Goal: Transaction & Acquisition: Purchase product/service

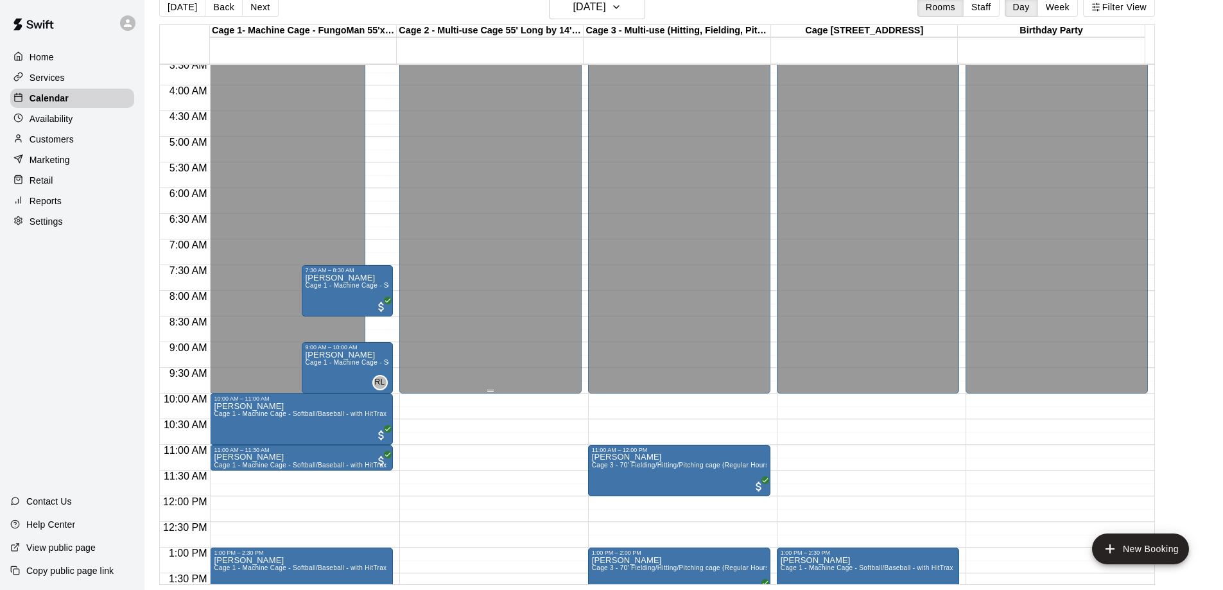
scroll to position [137, 0]
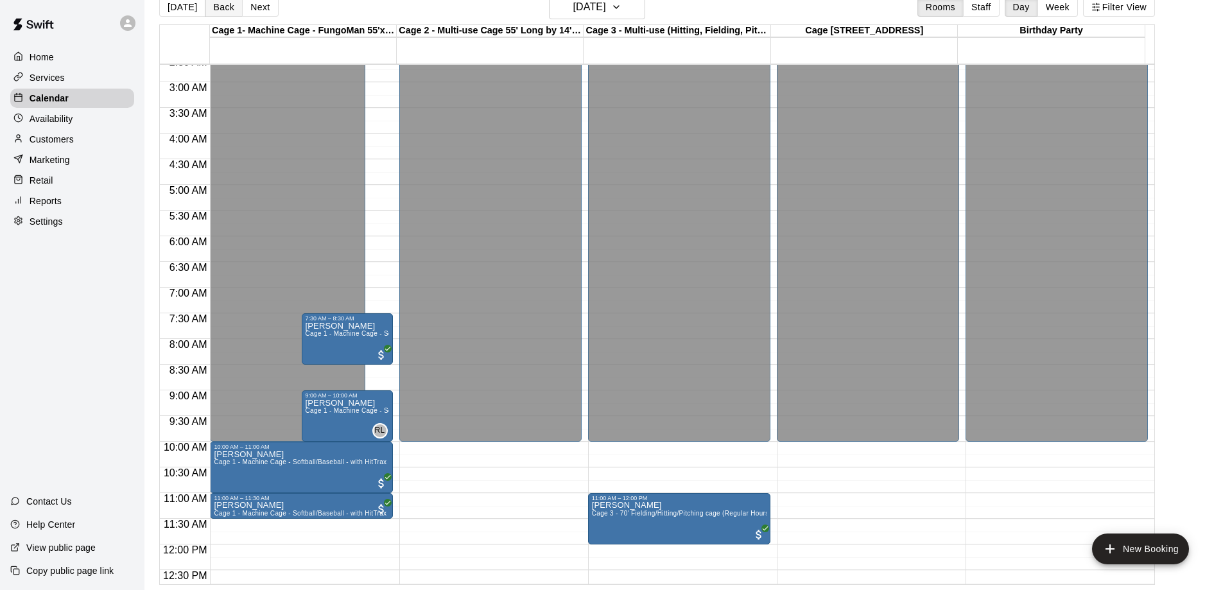
click at [217, 8] on button "Back" at bounding box center [224, 6] width 38 height 19
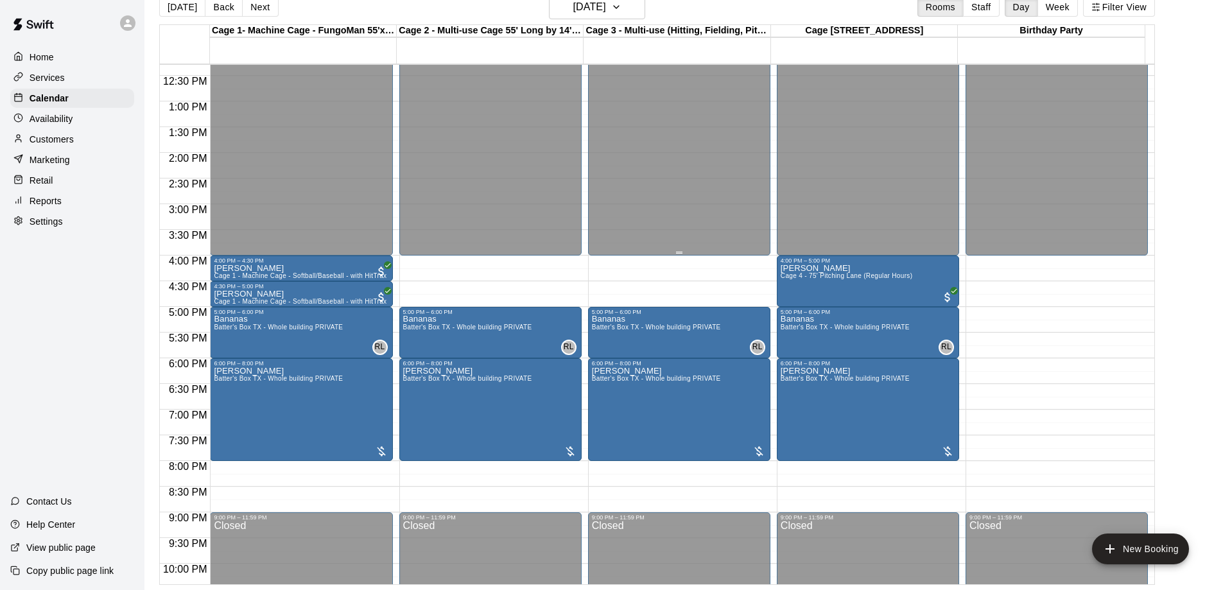
scroll to position [715, 0]
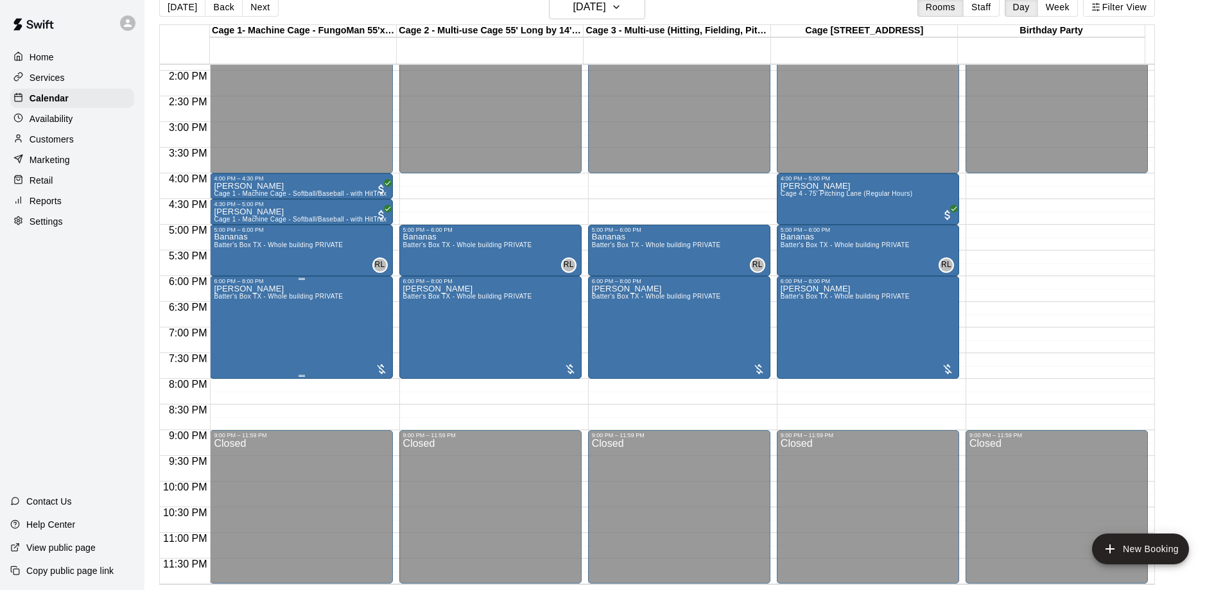
click at [342, 333] on div "[PERSON_NAME] Batter's Box TX - Whole building PRIVATE" at bounding box center [278, 579] width 129 height 590
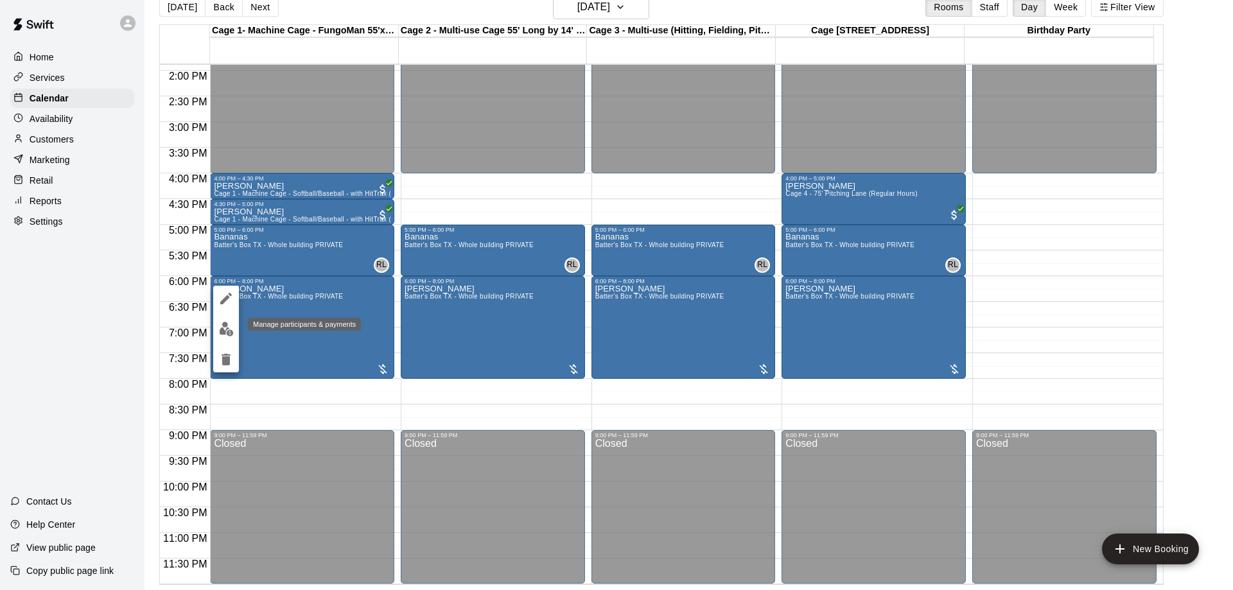
click at [228, 326] on img "edit" at bounding box center [226, 329] width 15 height 15
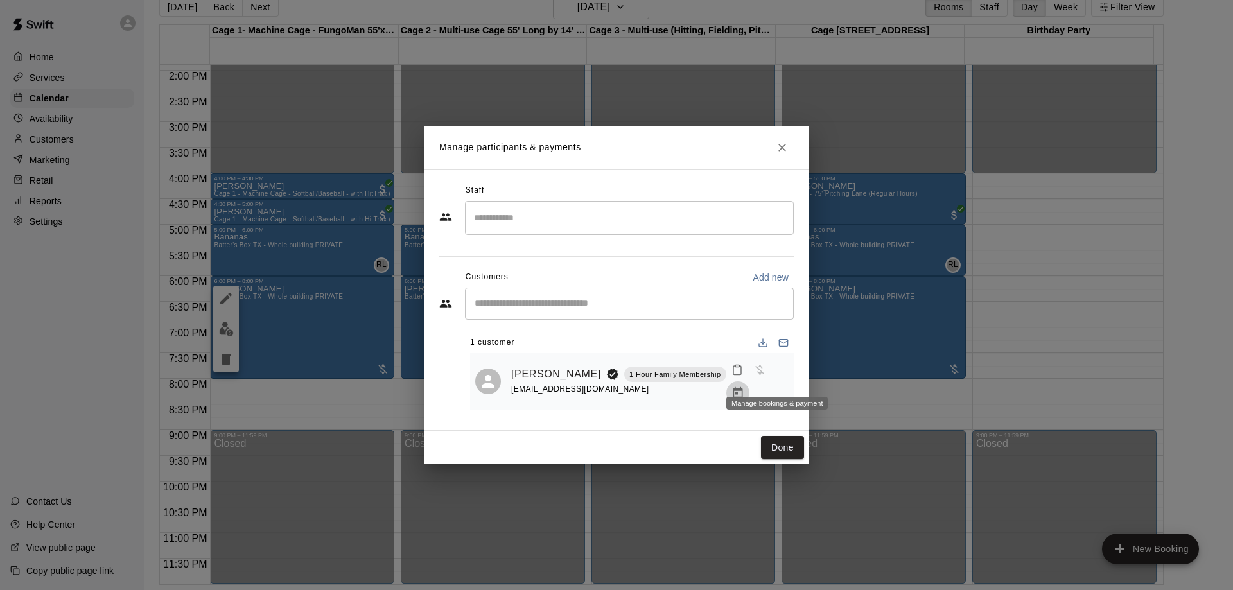
click at [742, 387] on icon "Manage bookings & payment" at bounding box center [738, 392] width 10 height 11
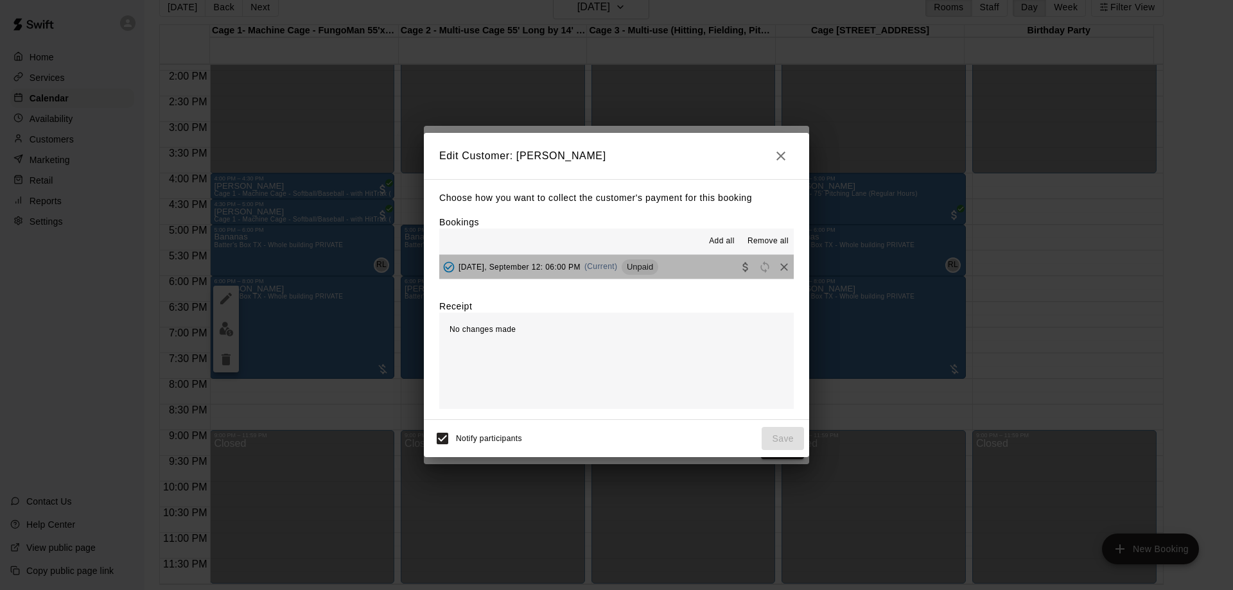
click at [682, 270] on button "[DATE], September 12: 06:00 PM (Current) Unpaid" at bounding box center [616, 267] width 354 height 24
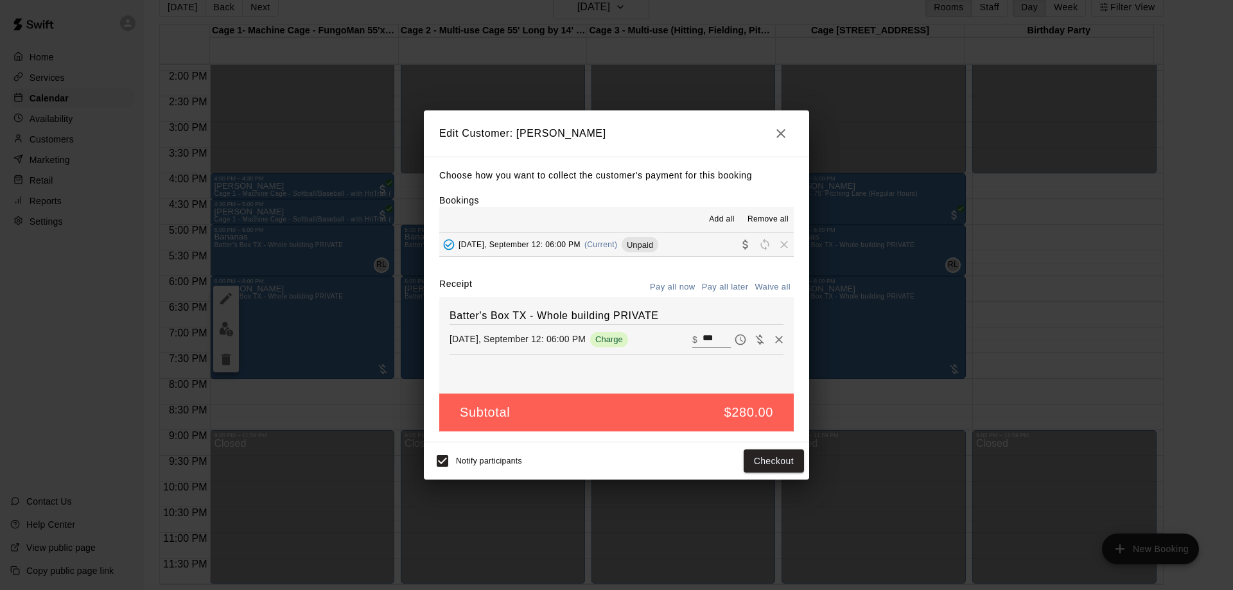
click at [711, 336] on input "***" at bounding box center [716, 339] width 28 height 17
type input "*"
type input "***"
click at [760, 462] on button "Checkout" at bounding box center [774, 461] width 60 height 24
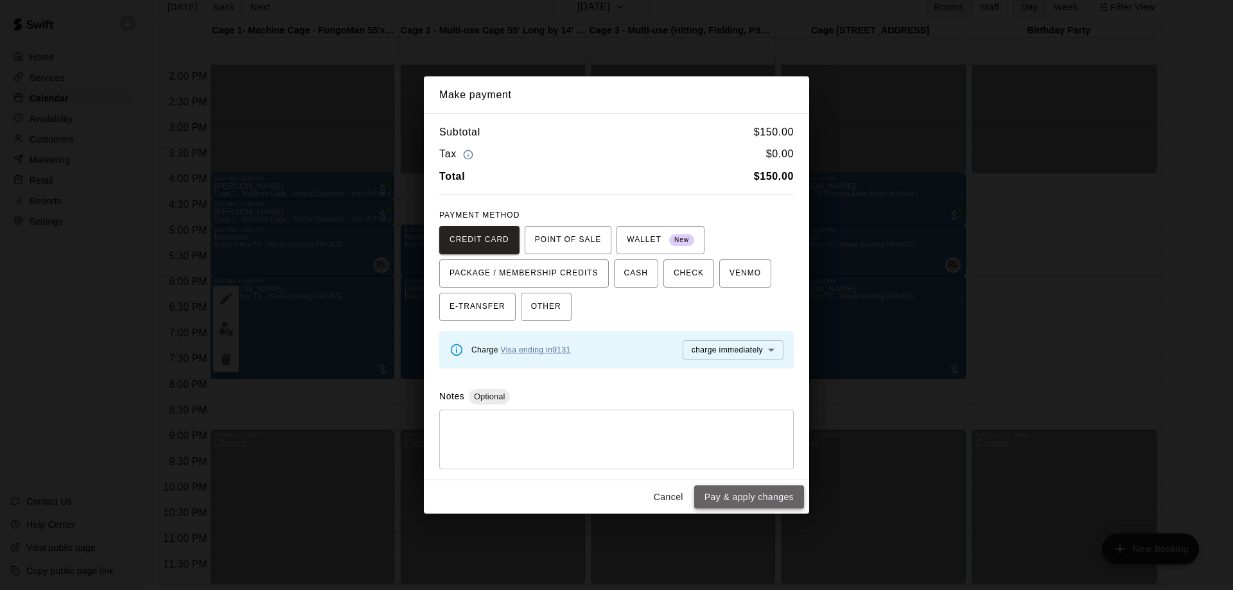
click at [765, 496] on button "Pay & apply changes" at bounding box center [749, 497] width 110 height 24
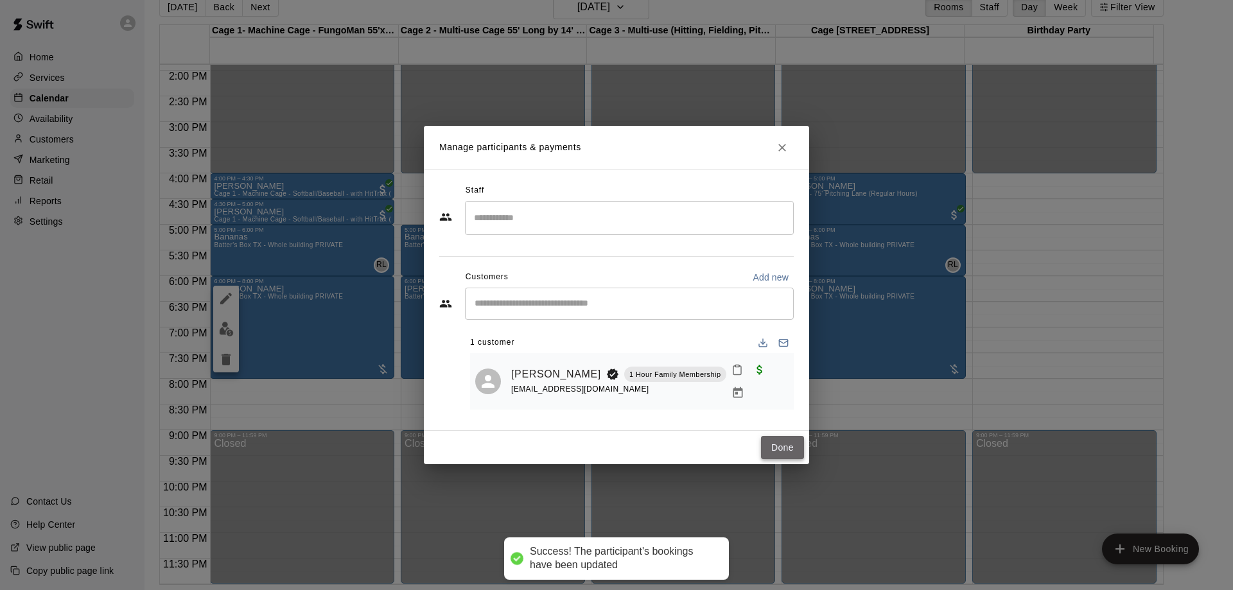
click at [783, 439] on button "Done" at bounding box center [782, 448] width 43 height 24
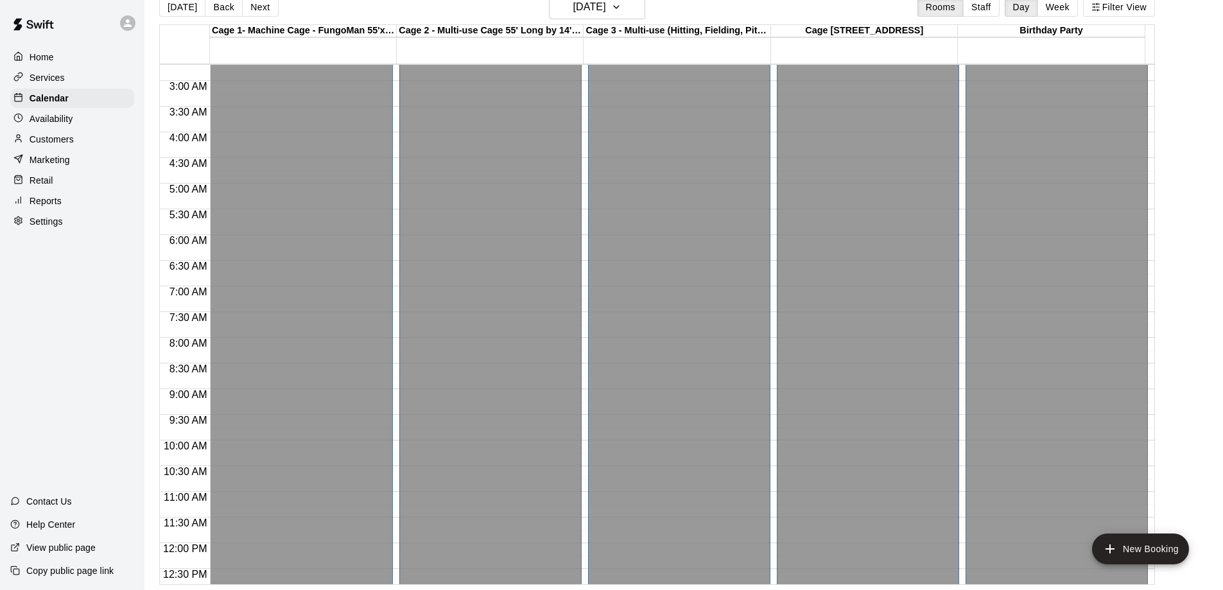
scroll to position [137, 0]
click at [216, 9] on button "Back" at bounding box center [224, 6] width 38 height 19
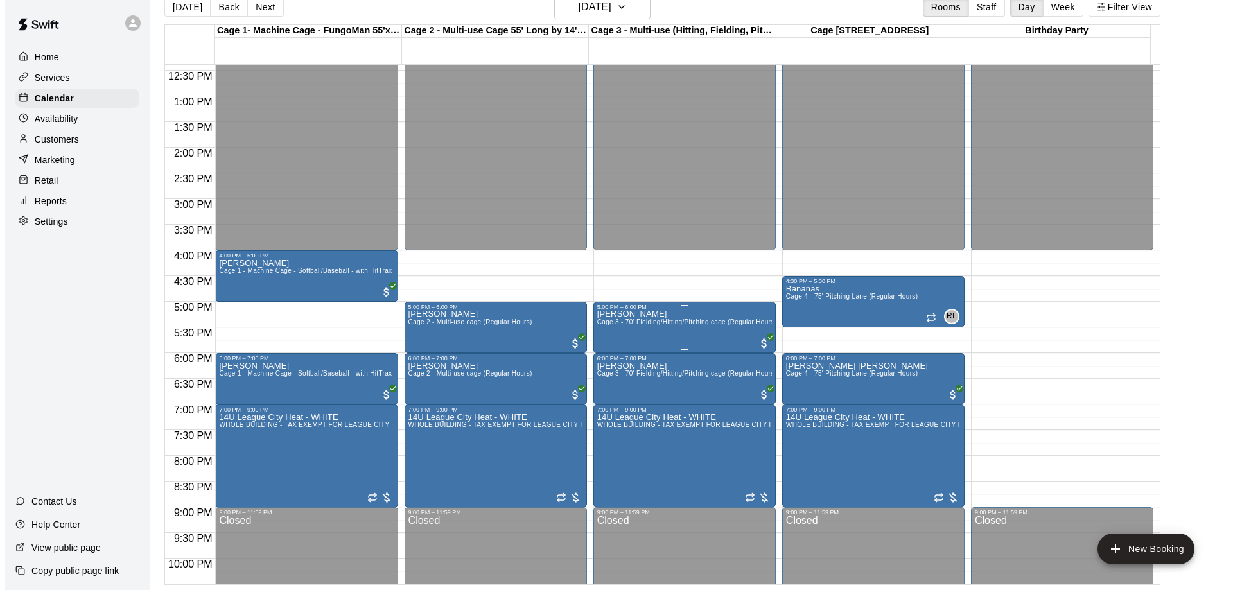
scroll to position [715, 0]
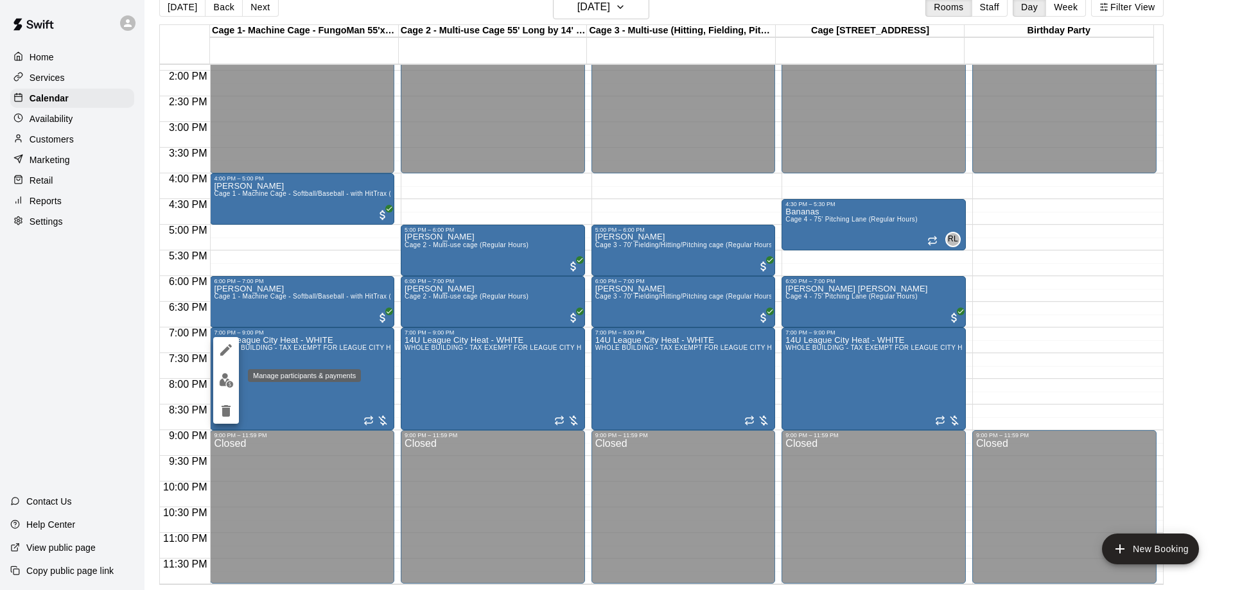
click at [220, 378] on img "edit" at bounding box center [226, 380] width 15 height 15
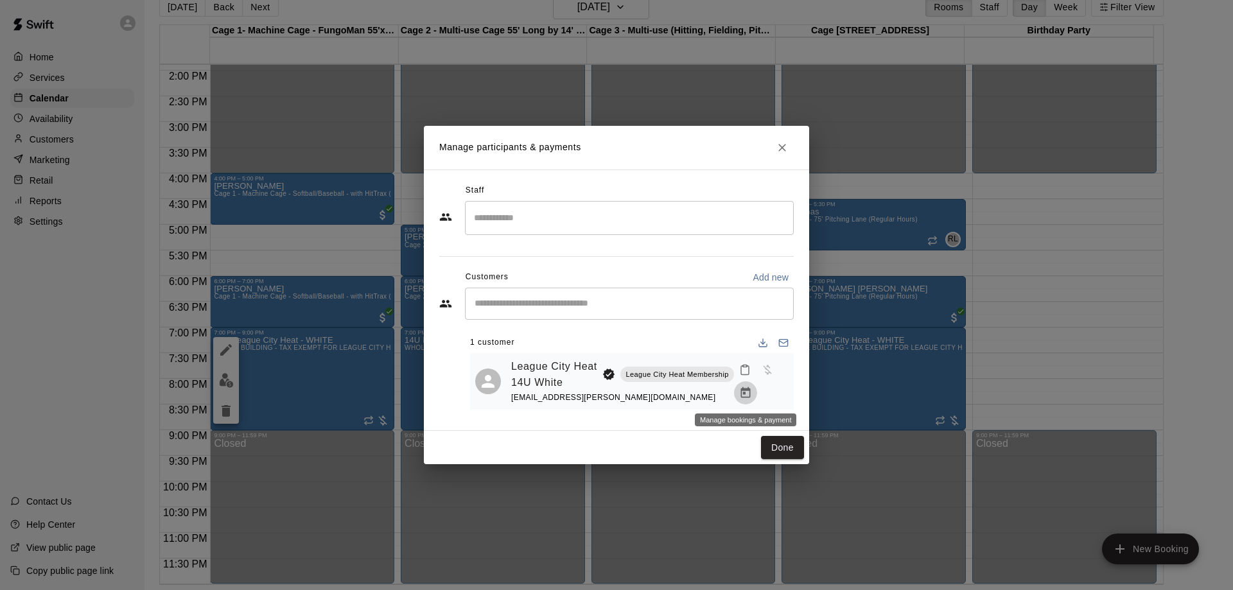
click at [744, 394] on icon "Manage bookings & payment" at bounding box center [745, 392] width 10 height 11
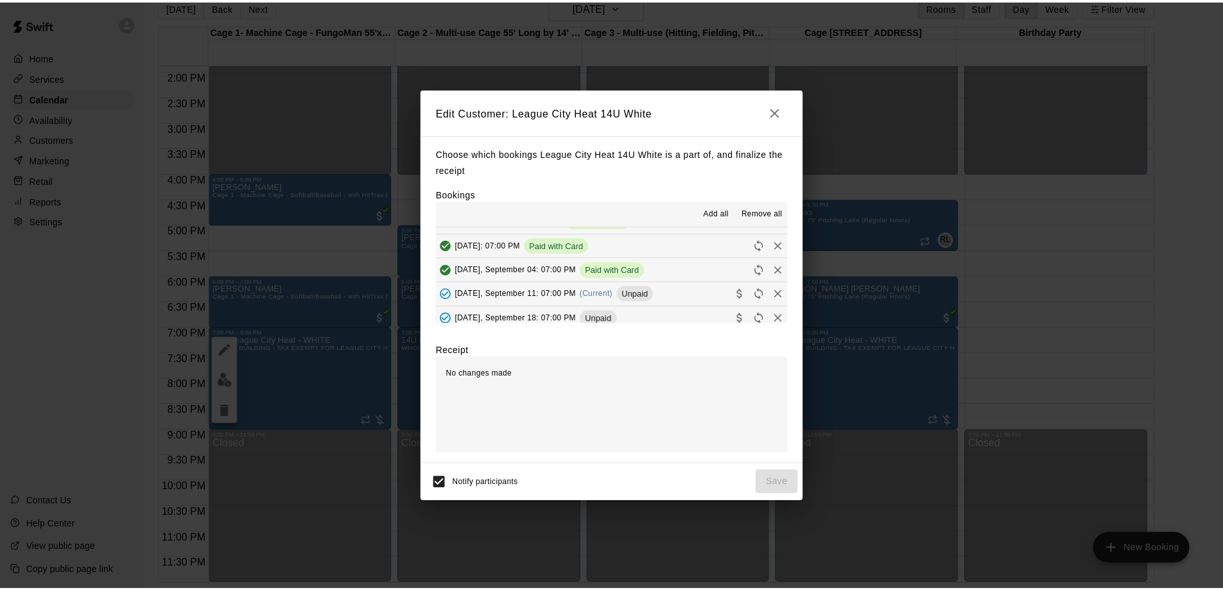
scroll to position [64, 0]
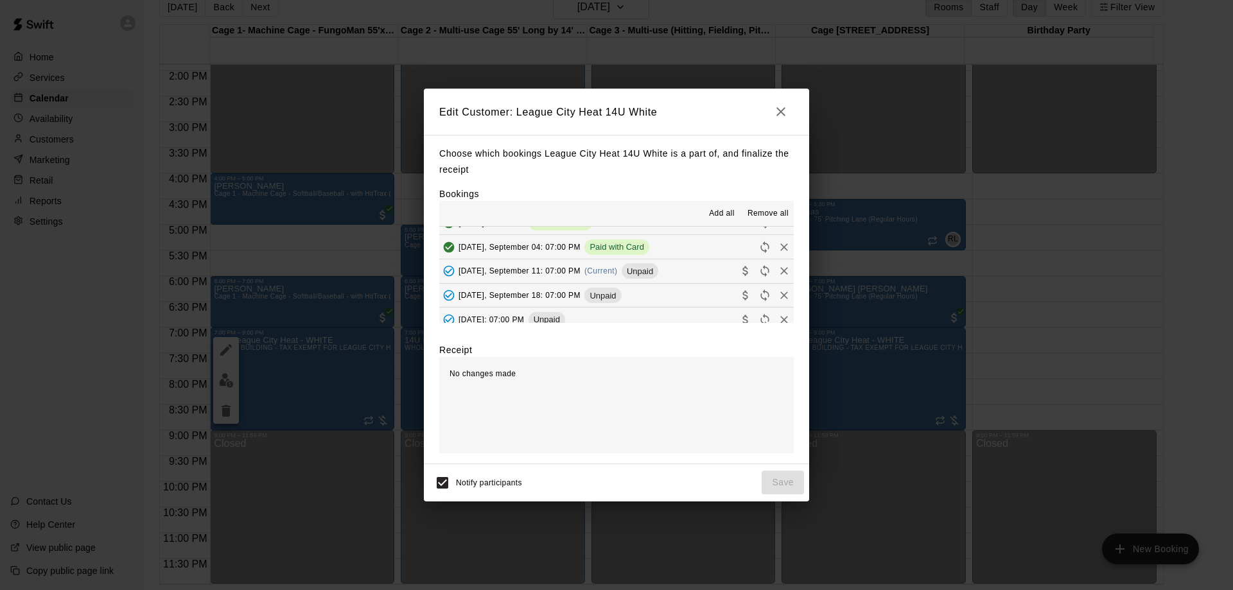
click at [700, 270] on button "[DATE], September 11: 07:00 PM (Current) Unpaid" at bounding box center [616, 271] width 354 height 24
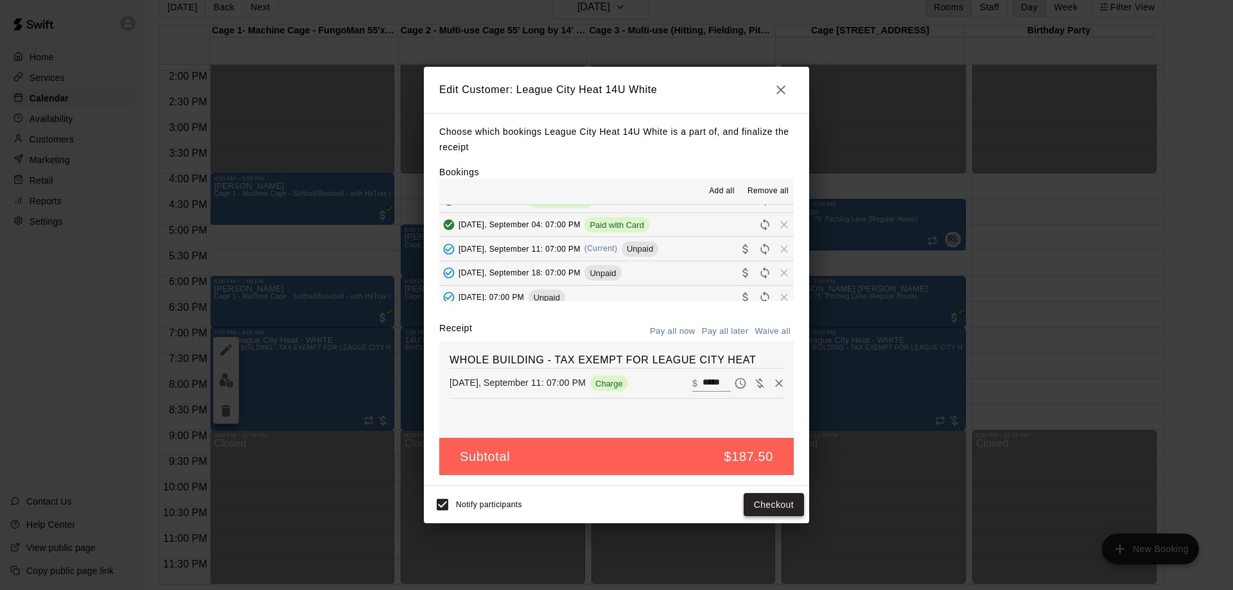
click at [763, 502] on button "Checkout" at bounding box center [774, 505] width 60 height 24
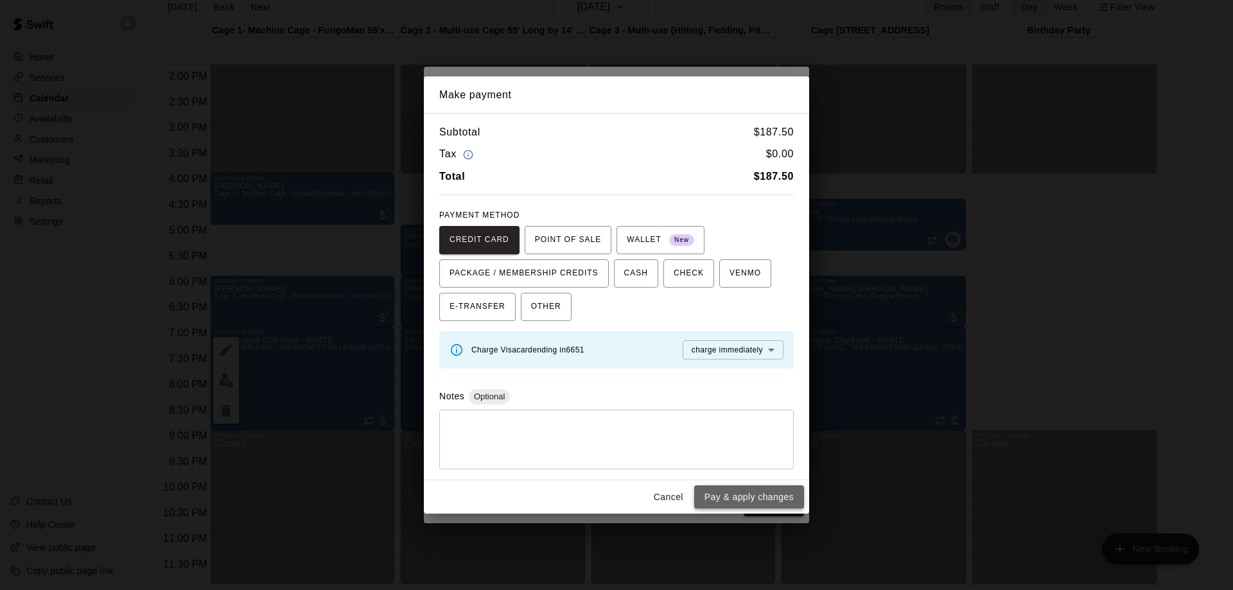
click at [722, 497] on button "Pay & apply changes" at bounding box center [749, 497] width 110 height 24
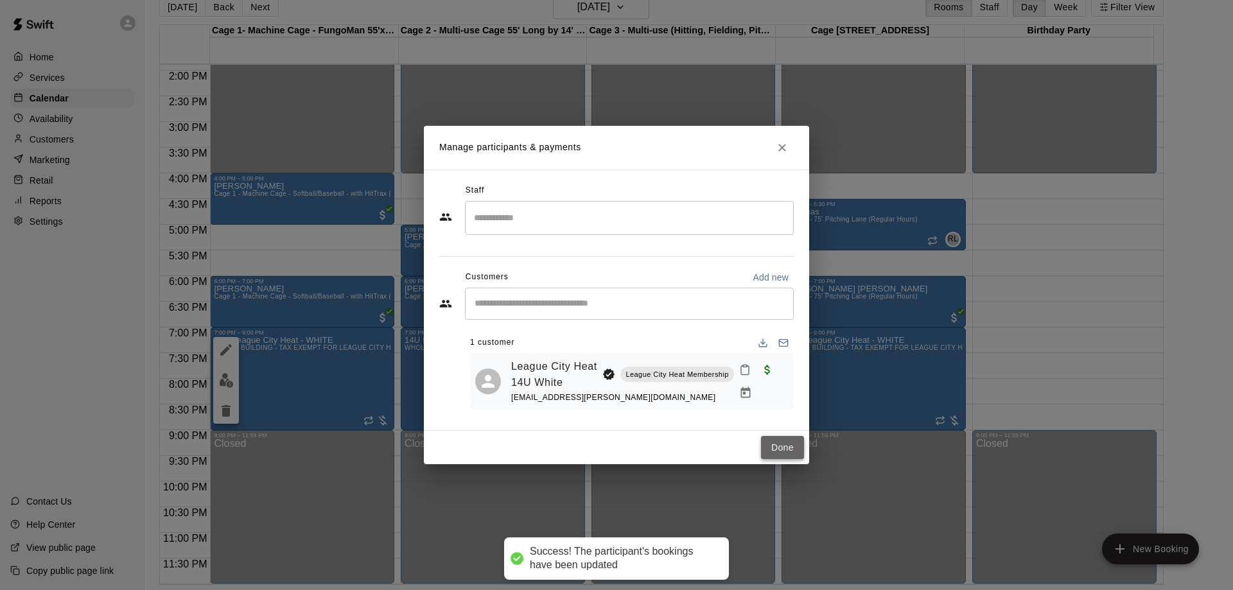
click at [779, 448] on button "Done" at bounding box center [782, 448] width 43 height 24
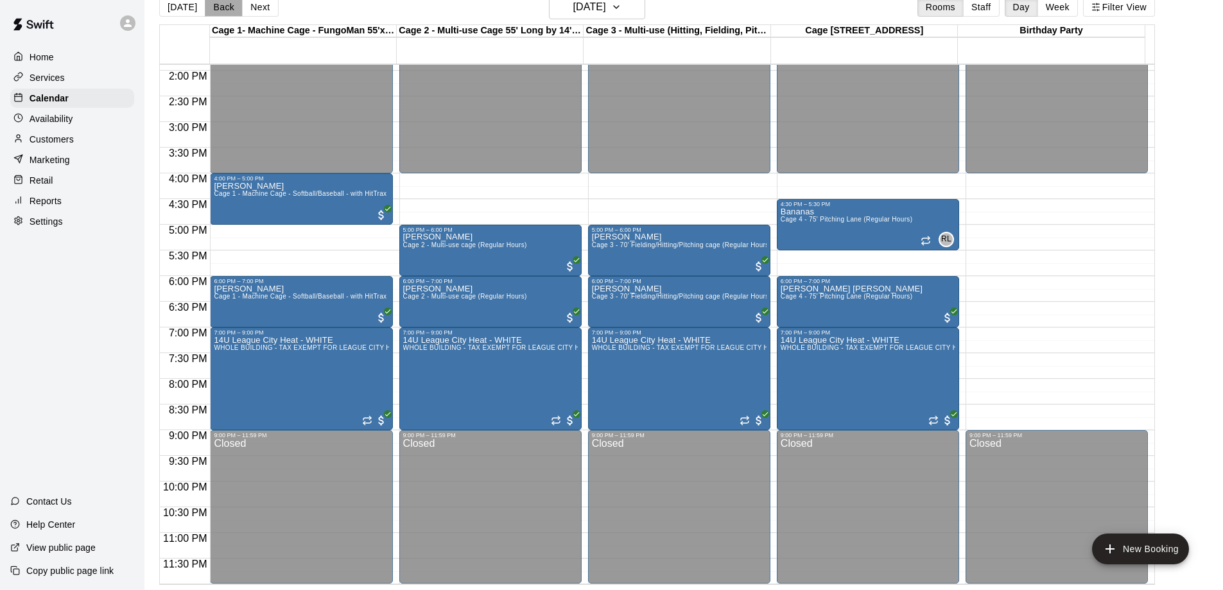
click at [223, 6] on button "Back" at bounding box center [224, 6] width 38 height 19
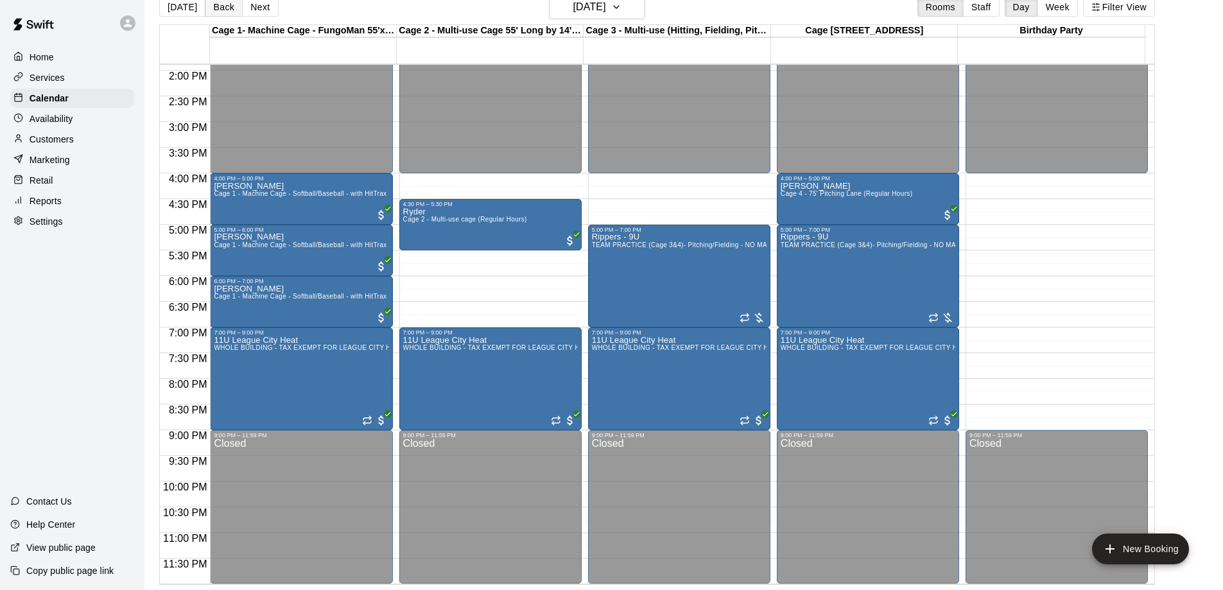
click at [223, 6] on button "Back" at bounding box center [224, 6] width 38 height 19
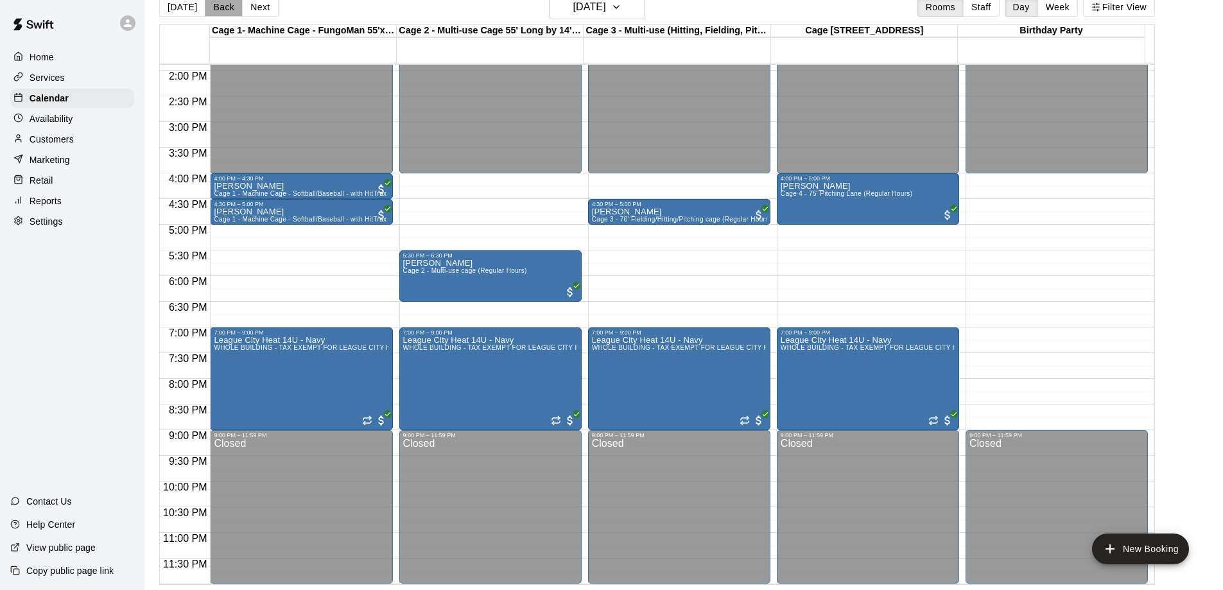
click at [223, 6] on button "Back" at bounding box center [224, 6] width 38 height 19
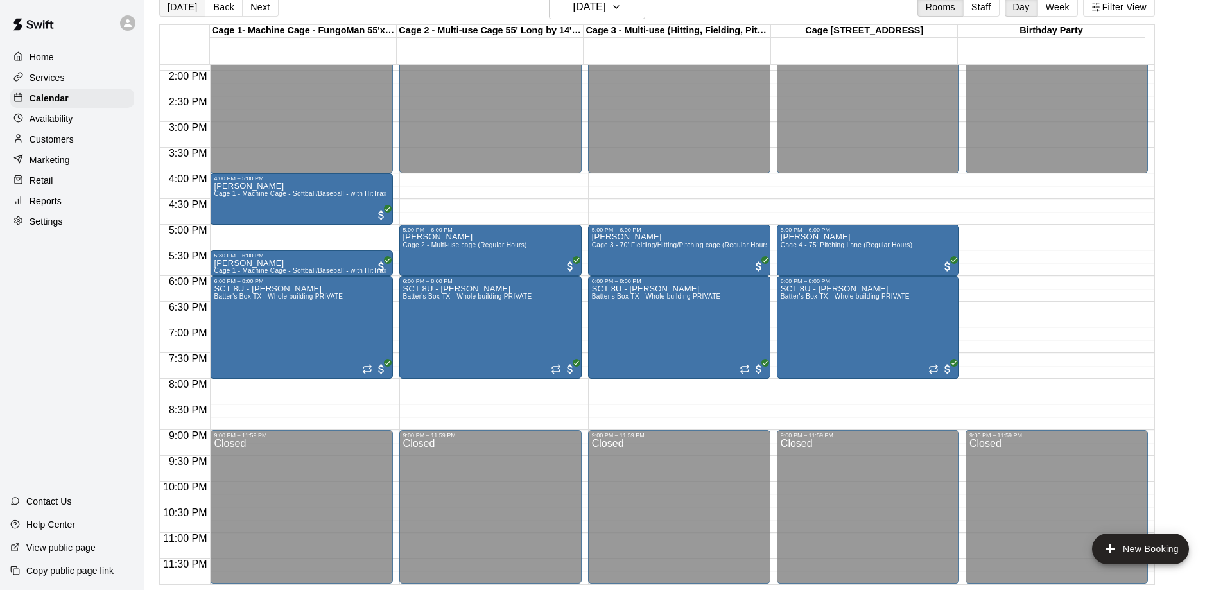
click at [177, 9] on button "[DATE]" at bounding box center [182, 6] width 46 height 19
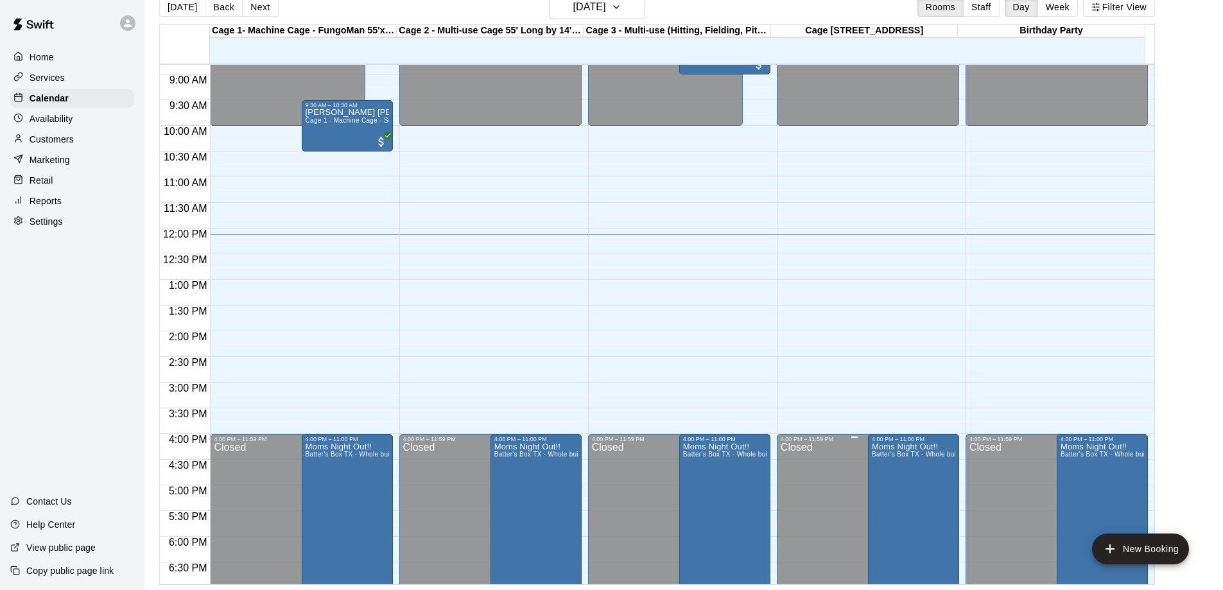
scroll to position [458, 0]
